Goal: Check status: Check status

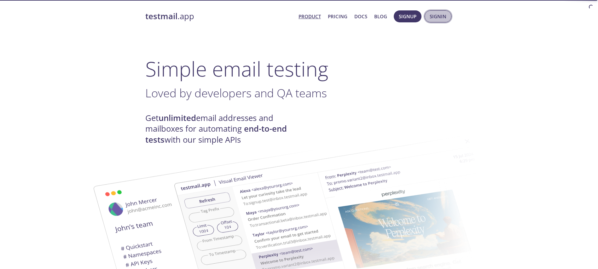
click at [435, 16] on span "Signin" at bounding box center [438, 16] width 17 height 8
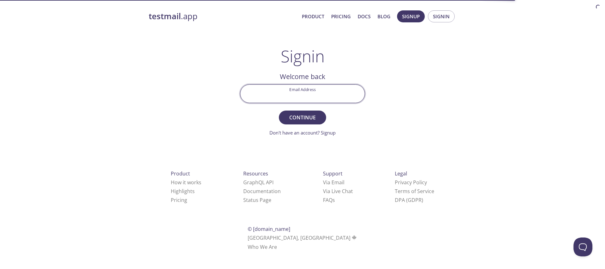
click at [310, 95] on input "Email Address" at bounding box center [302, 94] width 124 height 18
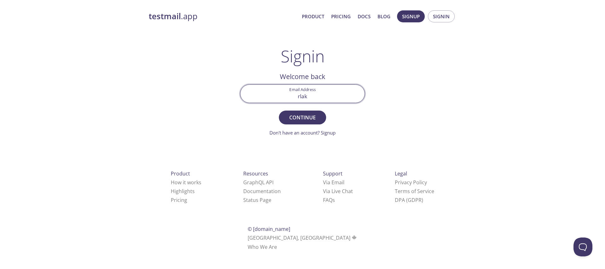
type input "[EMAIL_ADDRESS][DOMAIN_NAME]"
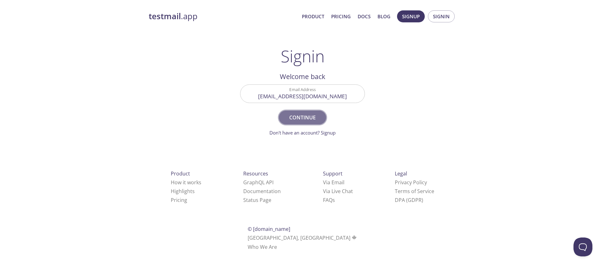
click at [307, 118] on span "Continue" at bounding box center [302, 117] width 33 height 9
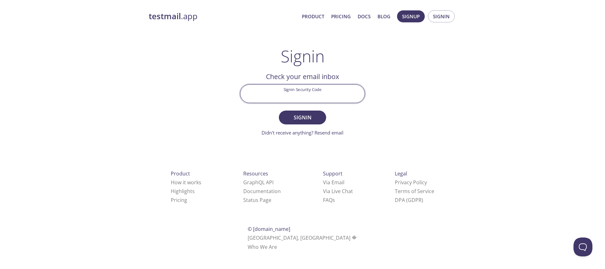
click at [325, 96] on input "Signin Security Code" at bounding box center [302, 94] width 124 height 18
paste input "[EMAIL_ADDRESS][DOMAIN_NAME]"
type input "[EMAIL_ADDRESS][DOMAIN_NAME]"
paste input "S3RFQYB"
type input "S3RFQYB"
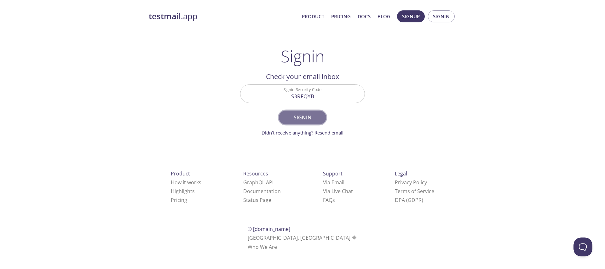
click at [311, 116] on span "Signin" at bounding box center [302, 117] width 33 height 9
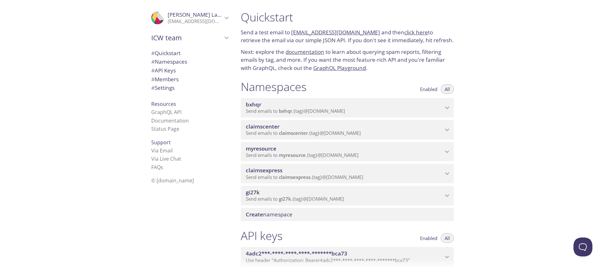
click at [303, 150] on span "myresource" at bounding box center [344, 148] width 197 height 7
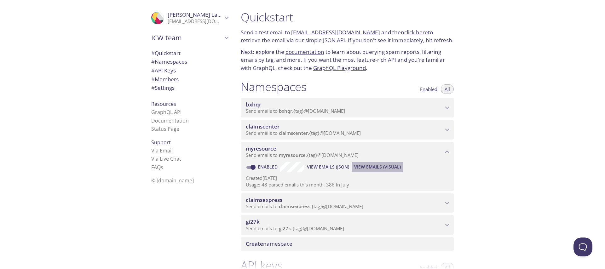
click at [376, 166] on span "View Emails (Visual)" at bounding box center [377, 167] width 47 height 8
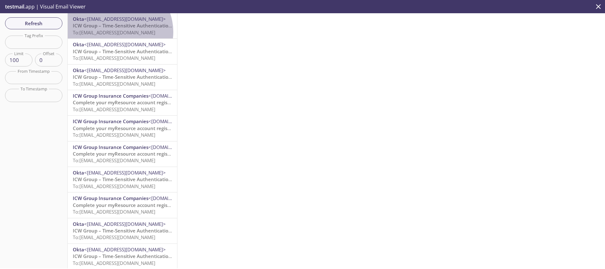
click at [117, 32] on span "To: [EMAIL_ADDRESS][DOMAIN_NAME]" at bounding box center [114, 32] width 83 height 6
